Goal: Understand process/instructions: Learn how to perform a task or action

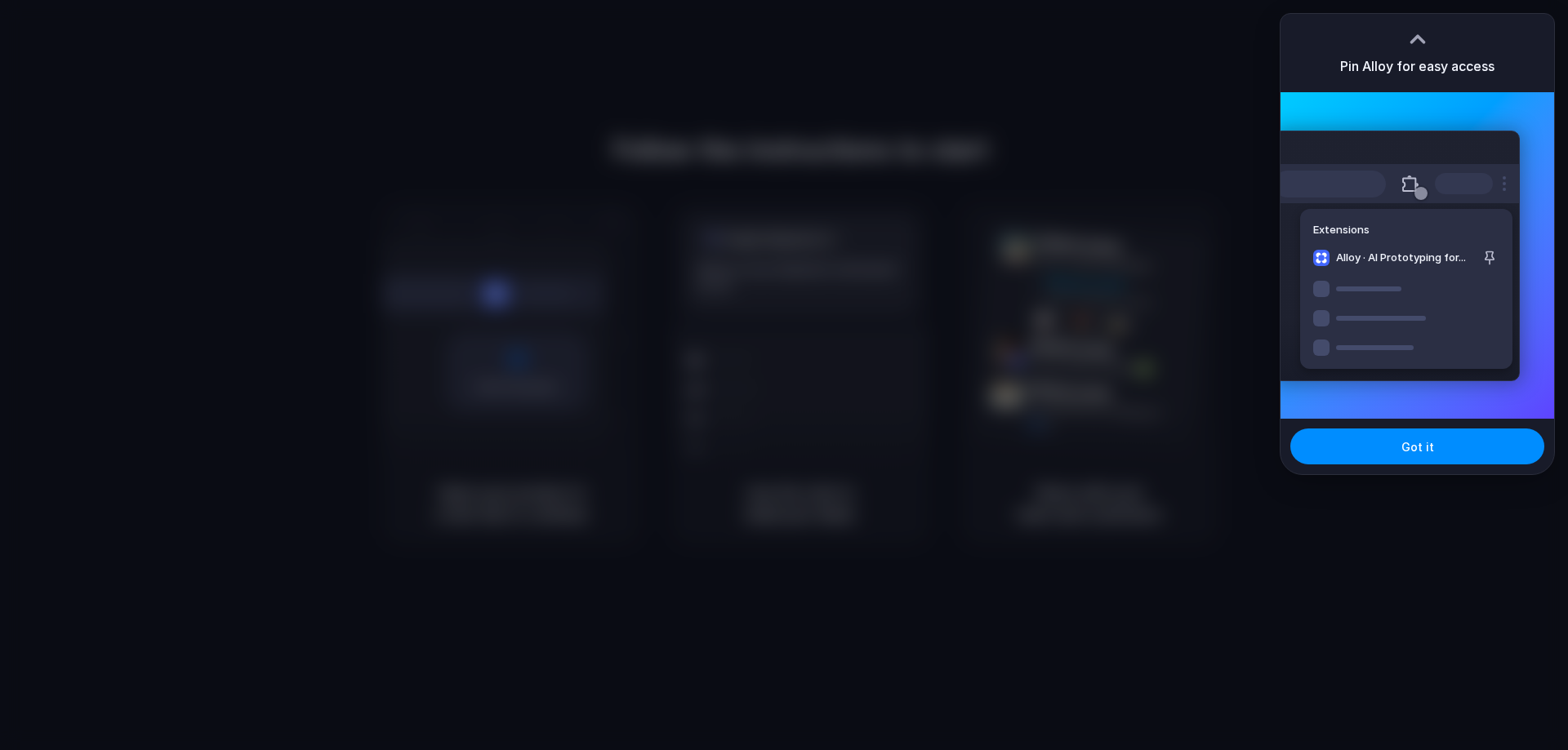
click at [1557, 438] on body "Follow the instructions to start Capturing page Open your product in a new tab …" at bounding box center [784, 375] width 1568 height 750
click at [1450, 455] on button "Got it" at bounding box center [1416, 447] width 254 height 36
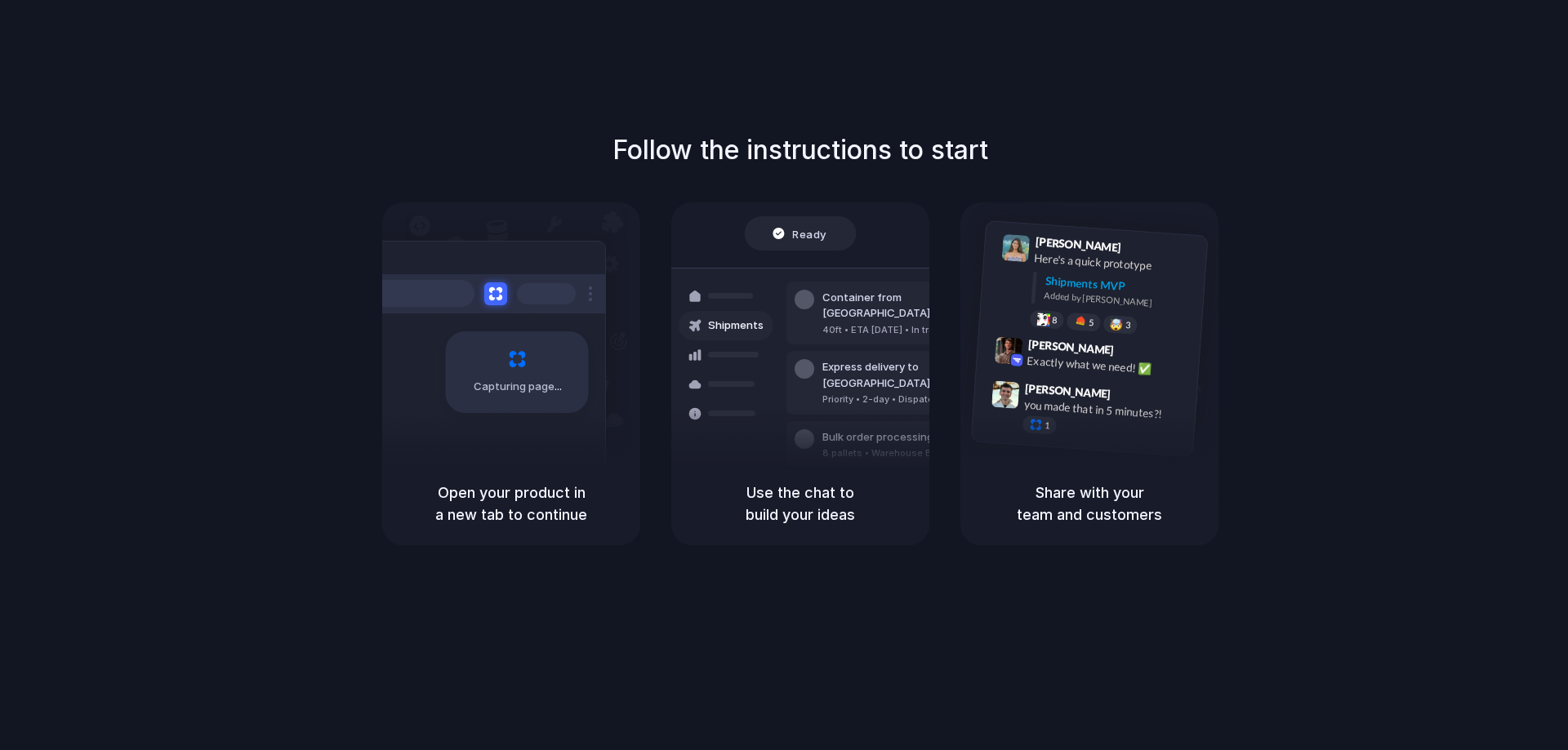
click at [537, 449] on div "Capturing page" at bounding box center [482, 366] width 246 height 251
click at [469, 510] on h5 "Open your product in a new tab to continue" at bounding box center [511, 503] width 219 height 44
